Goal: Task Accomplishment & Management: Manage account settings

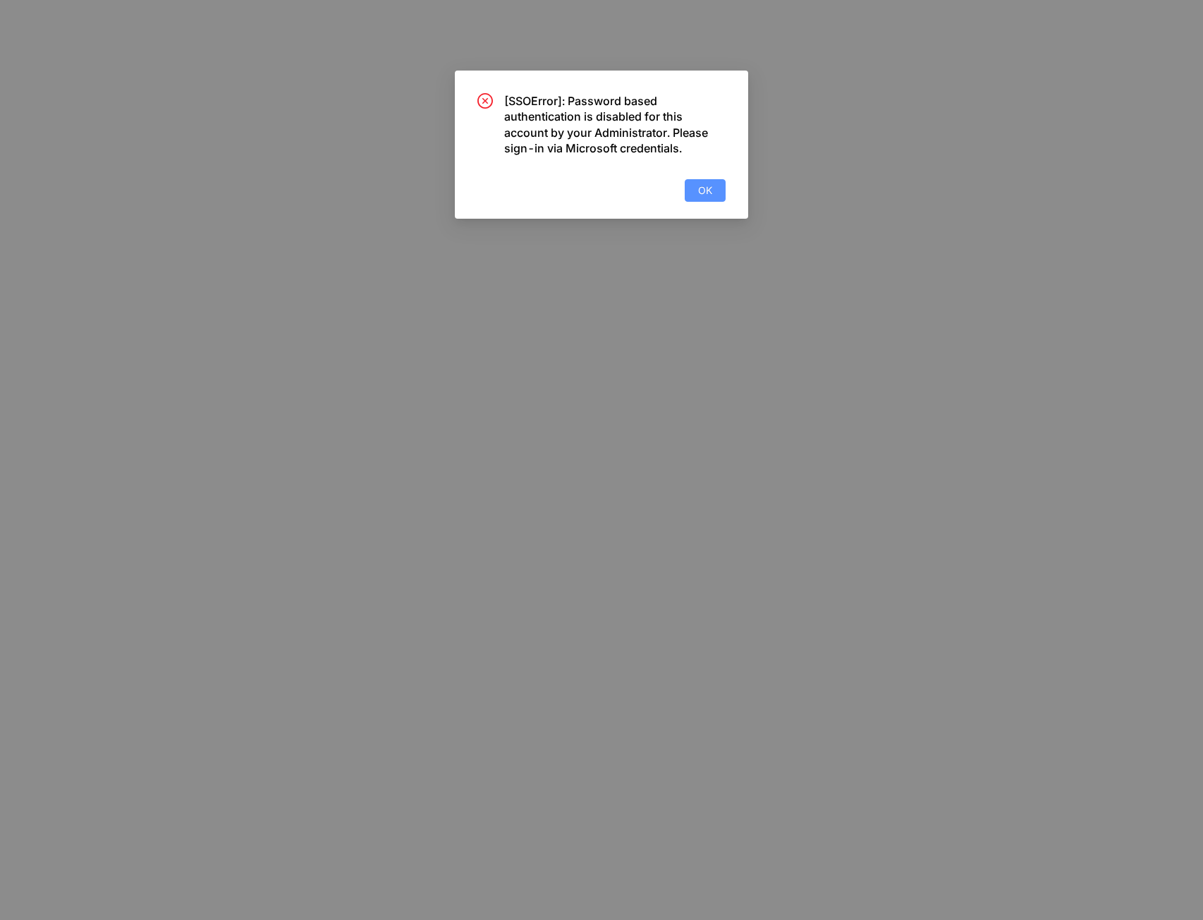
click at [718, 200] on body "× [SSOError]: Password based authentication is disabled for this account by you…" at bounding box center [601, 460] width 1203 height 920
click at [700, 198] on button "OK" at bounding box center [705, 190] width 41 height 23
